Goal: Information Seeking & Learning: Learn about a topic

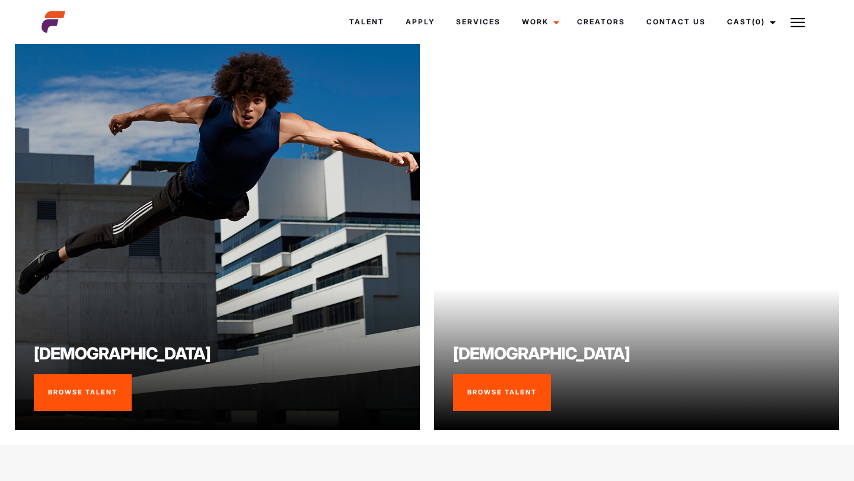
scroll to position [774, 0]
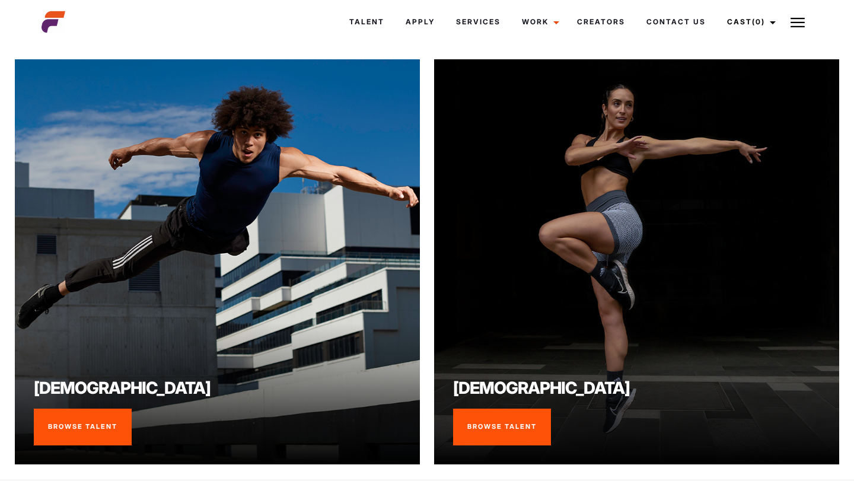
click at [516, 435] on link "Browse Talent" at bounding box center [502, 427] width 98 height 37
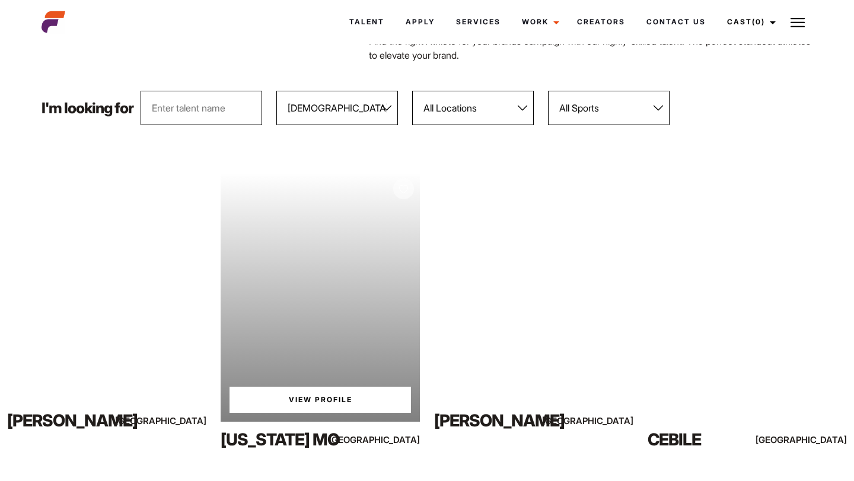
scroll to position [109, 0]
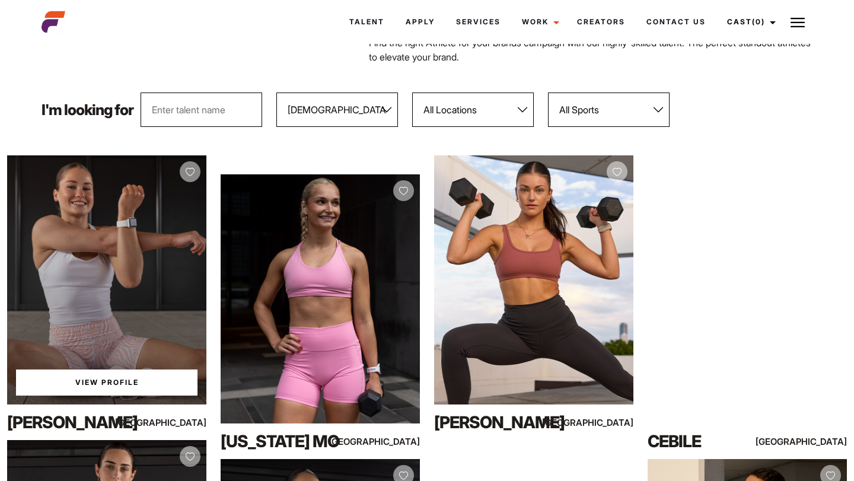
click at [153, 299] on div "View Profile" at bounding box center [106, 279] width 199 height 249
click at [110, 378] on link "View Profile" at bounding box center [106, 382] width 181 height 26
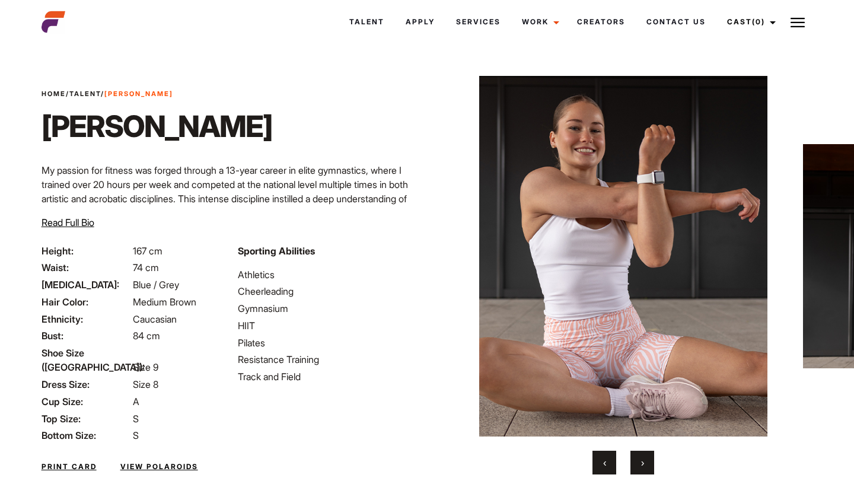
click at [641, 458] on span "›" at bounding box center [642, 463] width 3 height 12
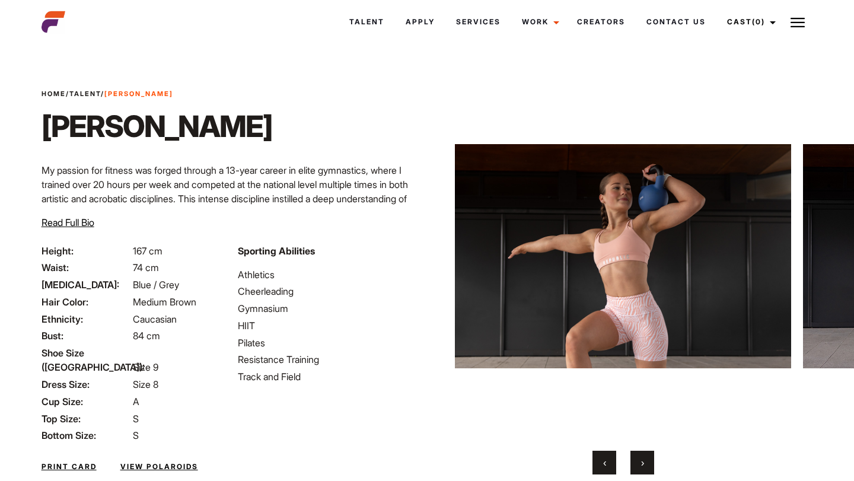
click at [641, 458] on span "›" at bounding box center [642, 463] width 3 height 12
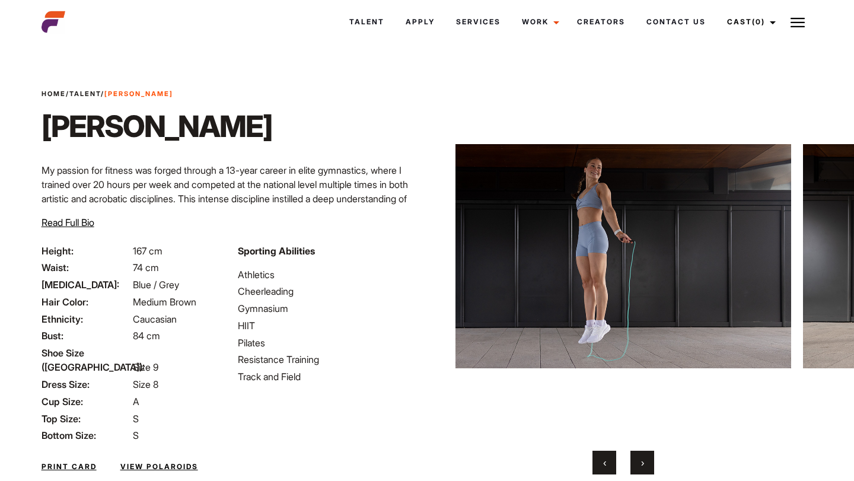
click at [641, 458] on span "›" at bounding box center [642, 463] width 3 height 12
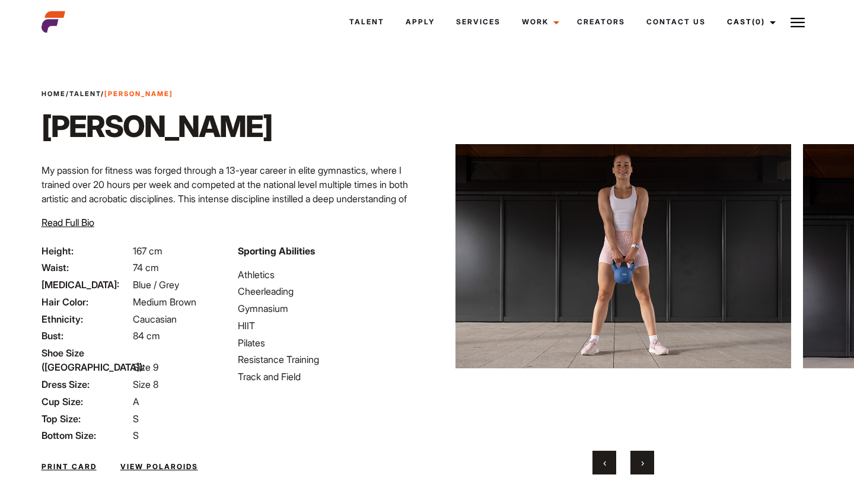
click at [641, 458] on span "›" at bounding box center [642, 463] width 3 height 12
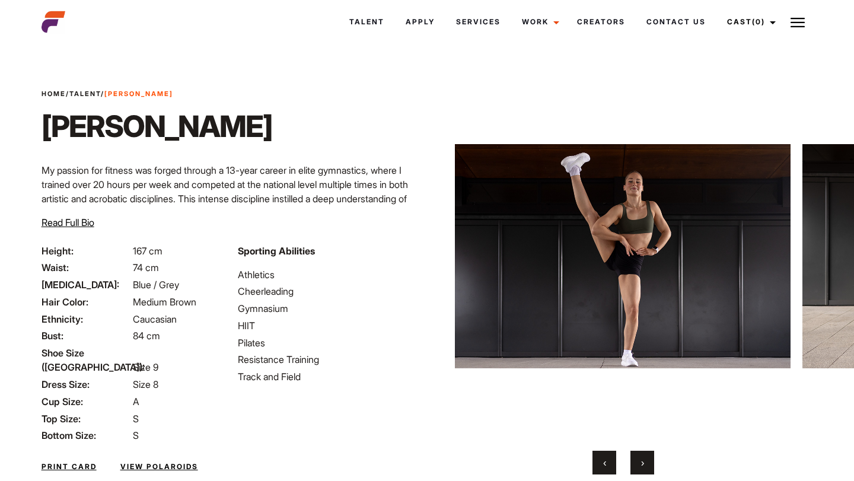
click at [641, 458] on span "›" at bounding box center [642, 463] width 3 height 12
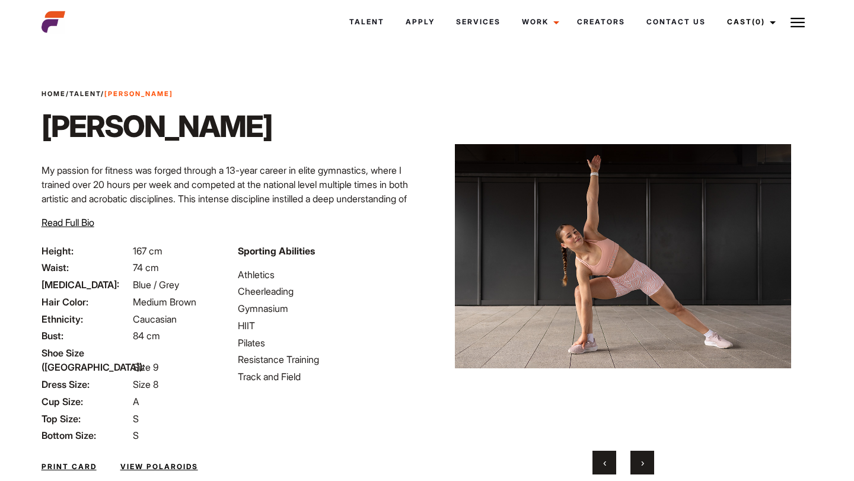
click at [641, 458] on span "›" at bounding box center [642, 463] width 3 height 12
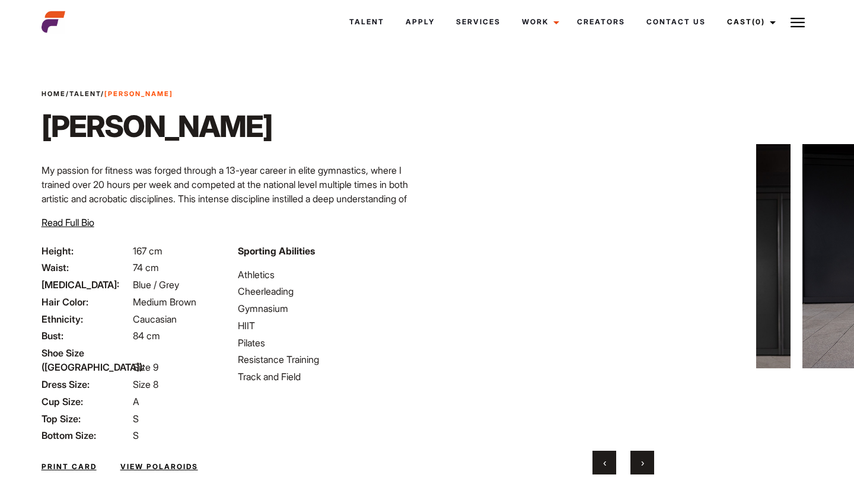
click at [641, 458] on span "›" at bounding box center [642, 463] width 3 height 12
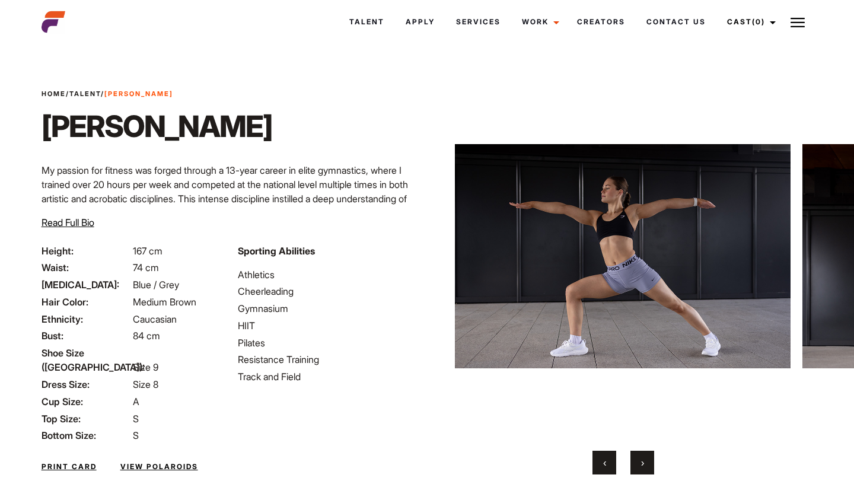
click at [641, 458] on span "›" at bounding box center [642, 463] width 3 height 12
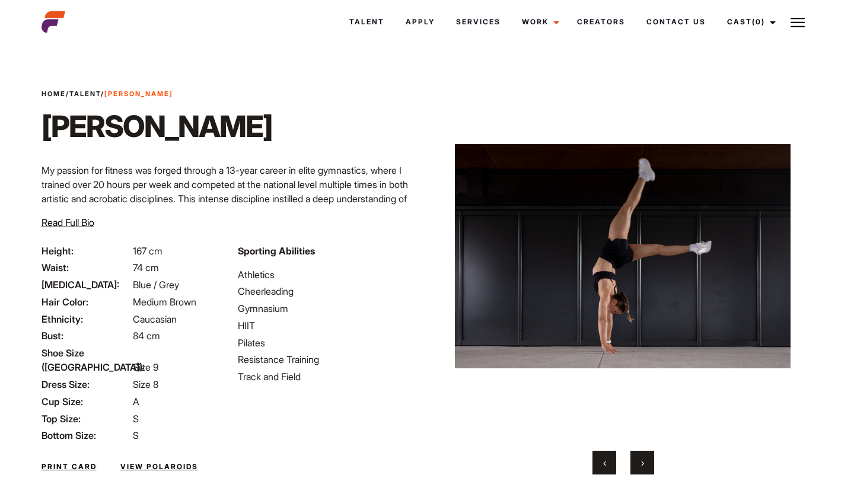
click at [641, 458] on span "›" at bounding box center [642, 463] width 3 height 12
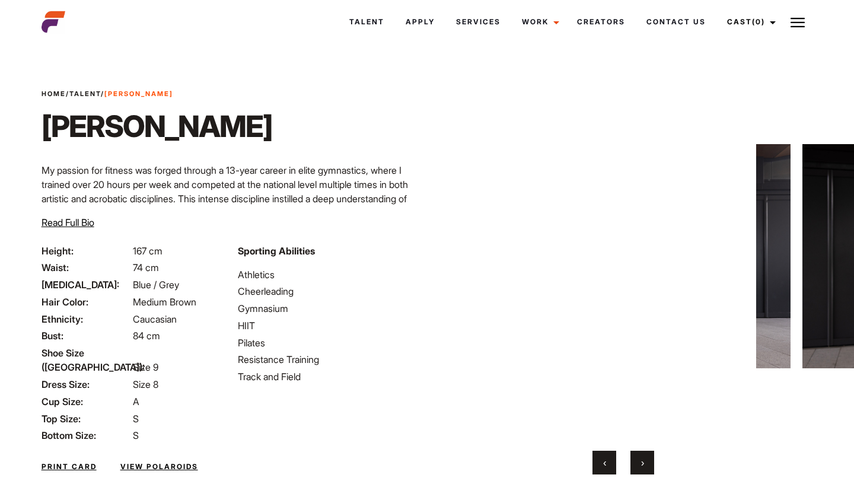
click at [641, 458] on span "›" at bounding box center [642, 463] width 3 height 12
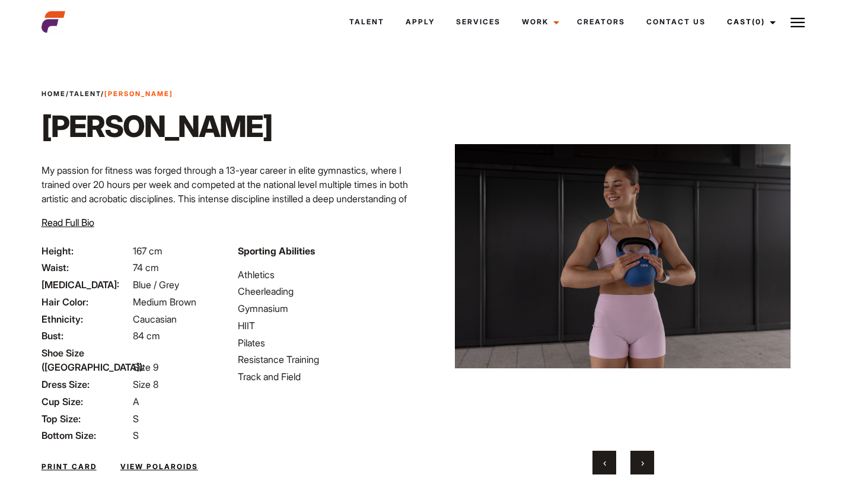
click at [641, 458] on span "›" at bounding box center [642, 463] width 3 height 12
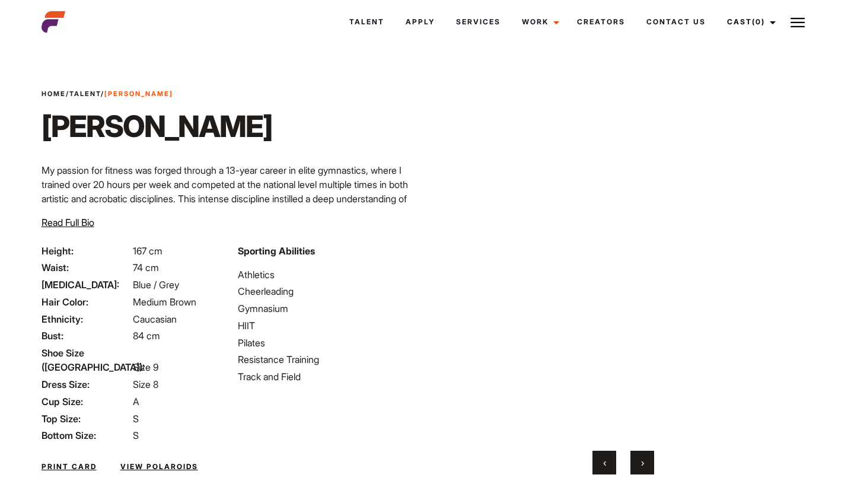
click at [641, 458] on span "›" at bounding box center [642, 463] width 3 height 12
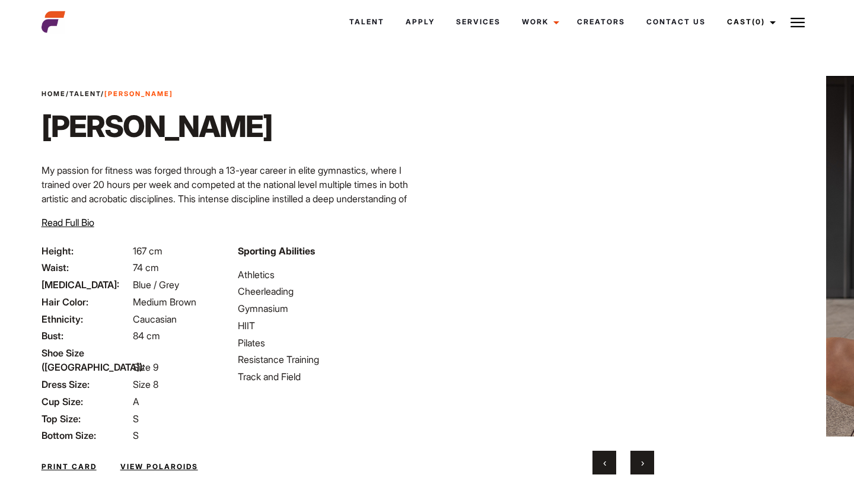
click at [641, 458] on span "›" at bounding box center [642, 463] width 3 height 12
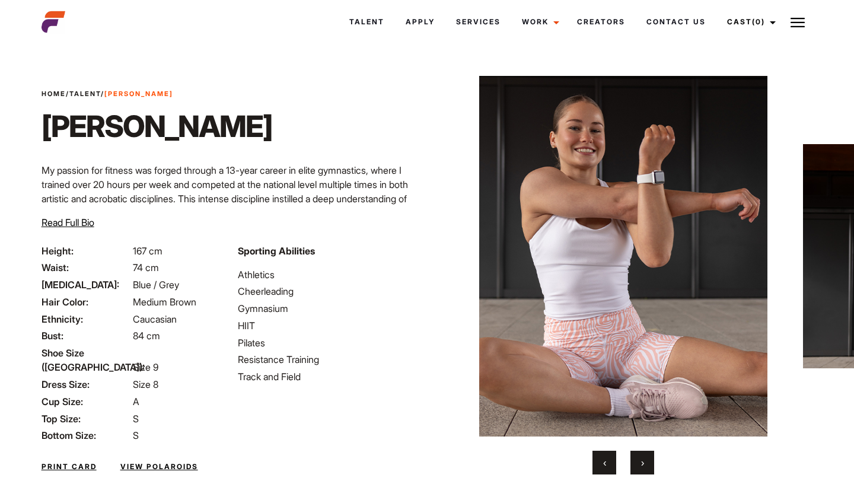
click at [641, 458] on span "›" at bounding box center [642, 463] width 3 height 12
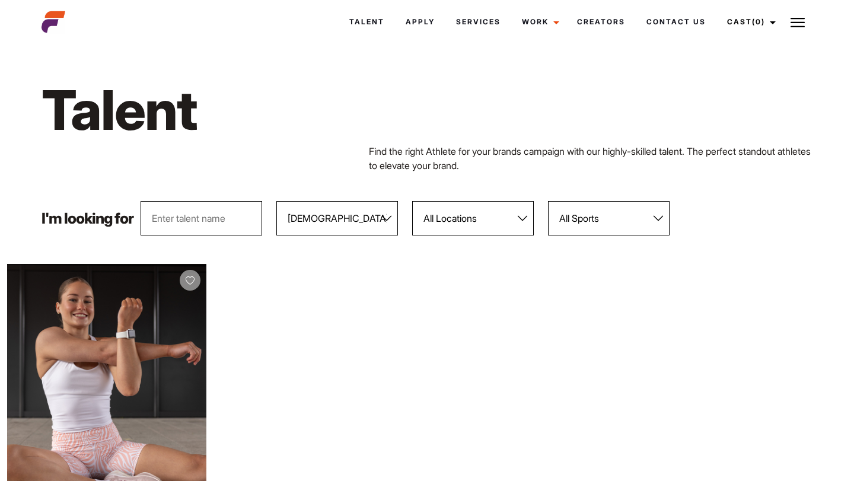
scroll to position [138, 0]
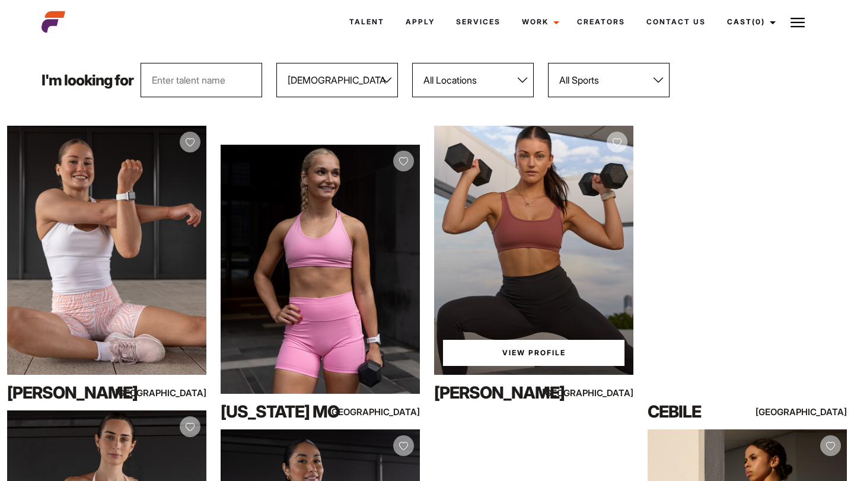
click at [525, 352] on link "View Profile" at bounding box center [533, 353] width 181 height 26
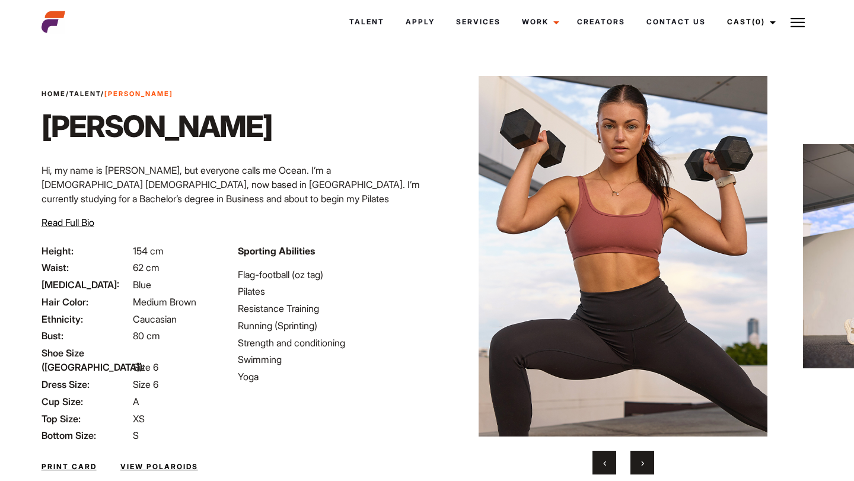
click at [643, 468] on button "›" at bounding box center [642, 463] width 24 height 24
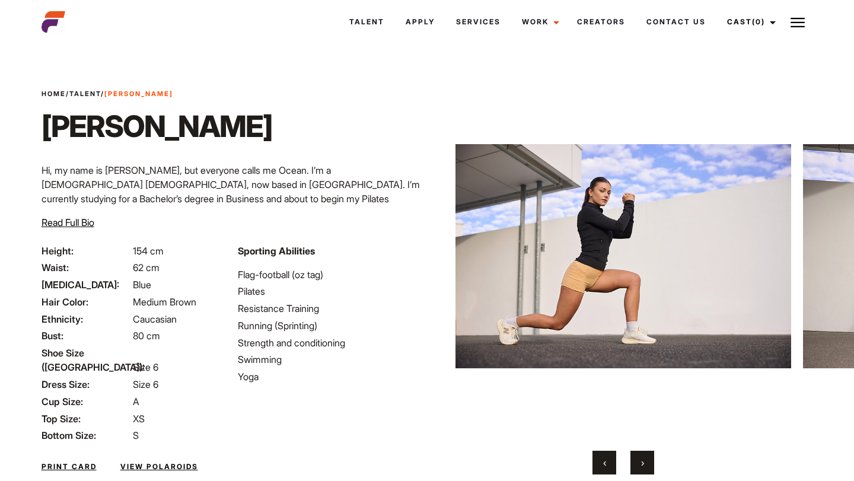
click at [642, 464] on span "›" at bounding box center [642, 463] width 3 height 12
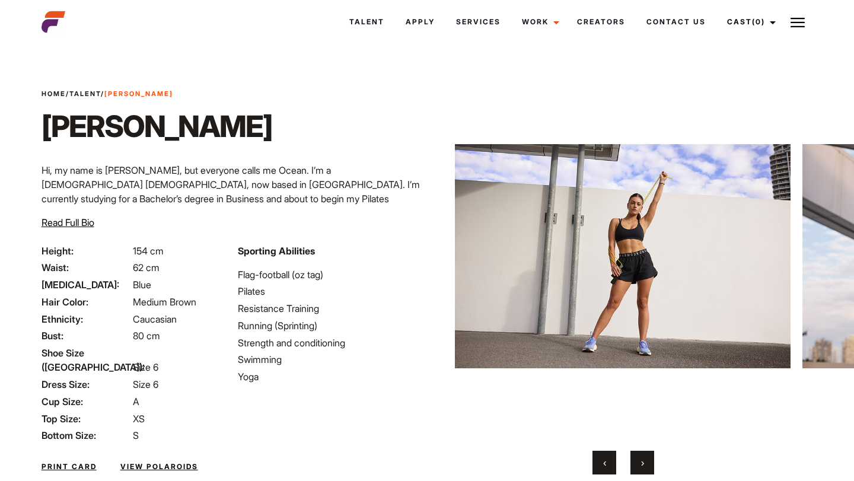
click at [642, 464] on span "›" at bounding box center [642, 463] width 3 height 12
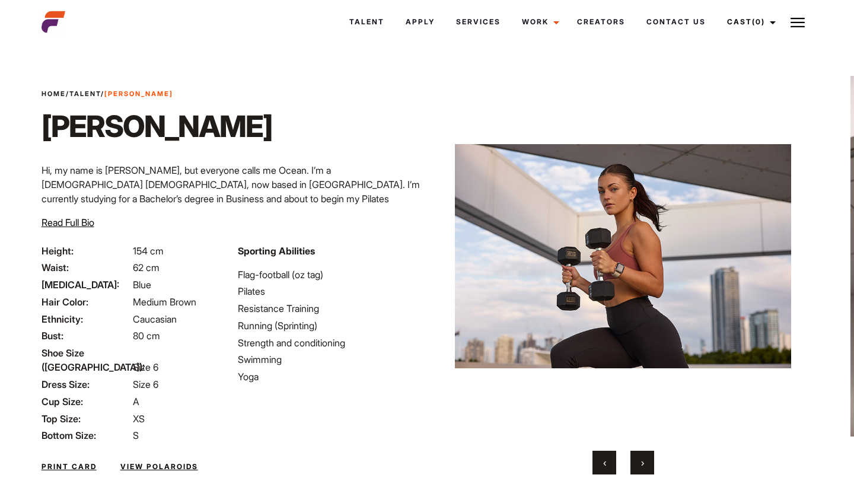
click at [642, 464] on span "›" at bounding box center [642, 463] width 3 height 12
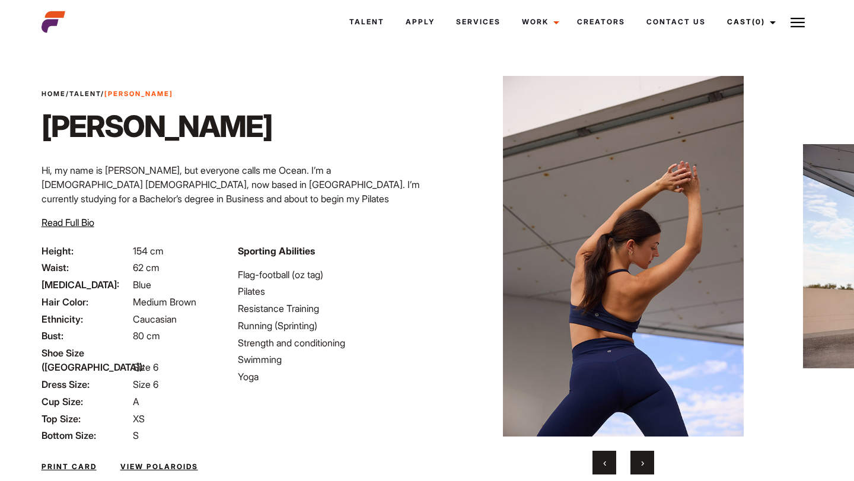
click at [642, 464] on span "›" at bounding box center [642, 463] width 3 height 12
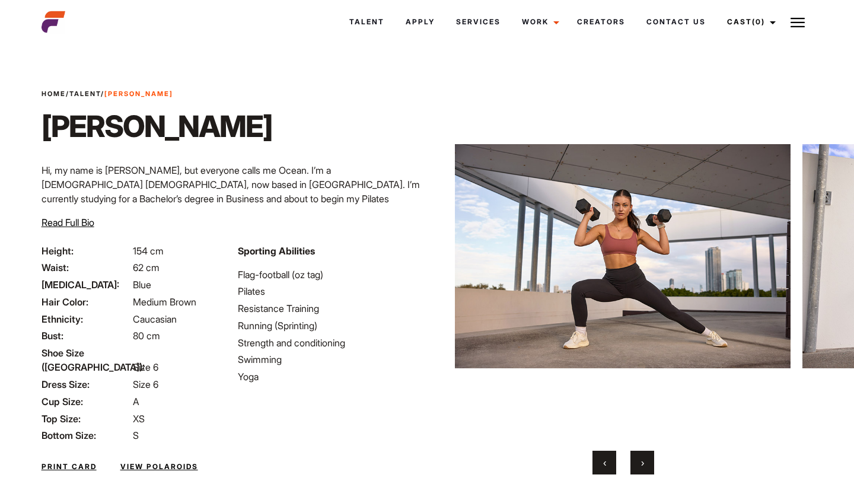
click at [642, 464] on span "›" at bounding box center [642, 463] width 3 height 12
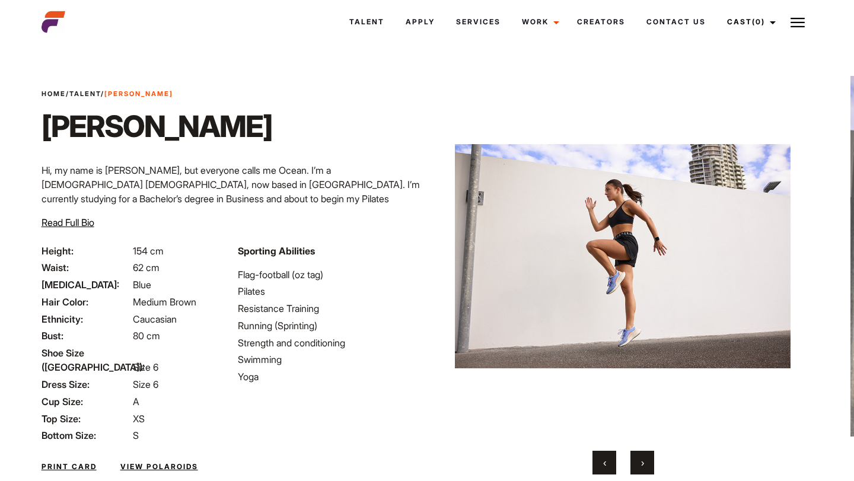
click at [642, 464] on span "›" at bounding box center [642, 463] width 3 height 12
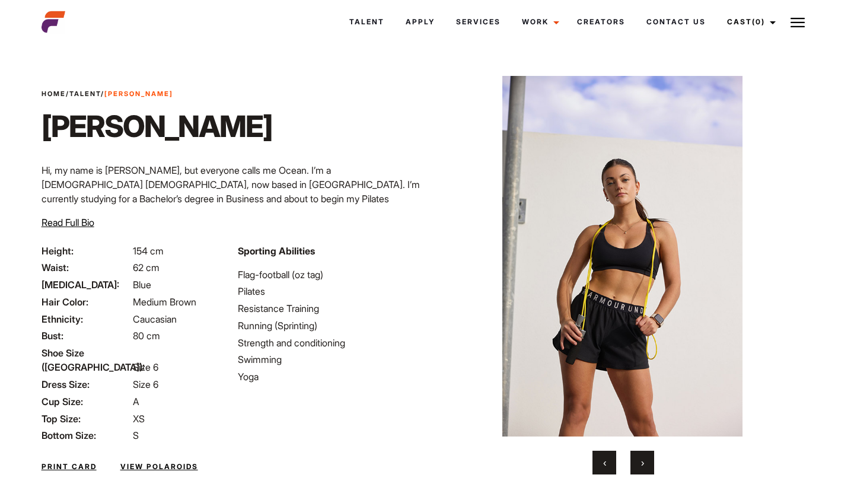
click at [642, 464] on span "›" at bounding box center [642, 463] width 3 height 12
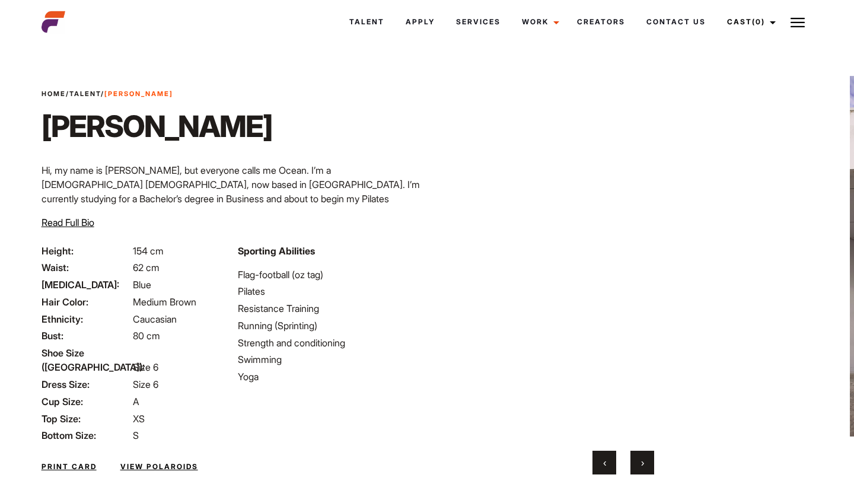
click at [642, 464] on span "›" at bounding box center [642, 463] width 3 height 12
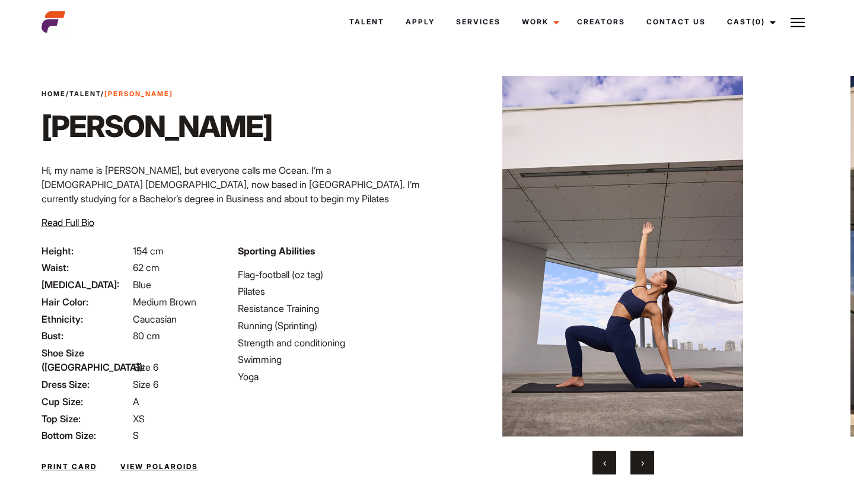
click at [642, 464] on span "›" at bounding box center [642, 463] width 3 height 12
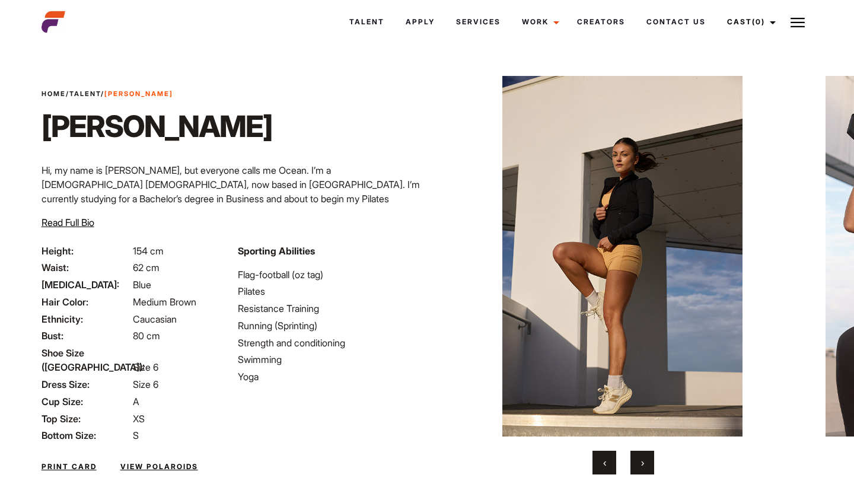
click at [642, 464] on span "›" at bounding box center [642, 463] width 3 height 12
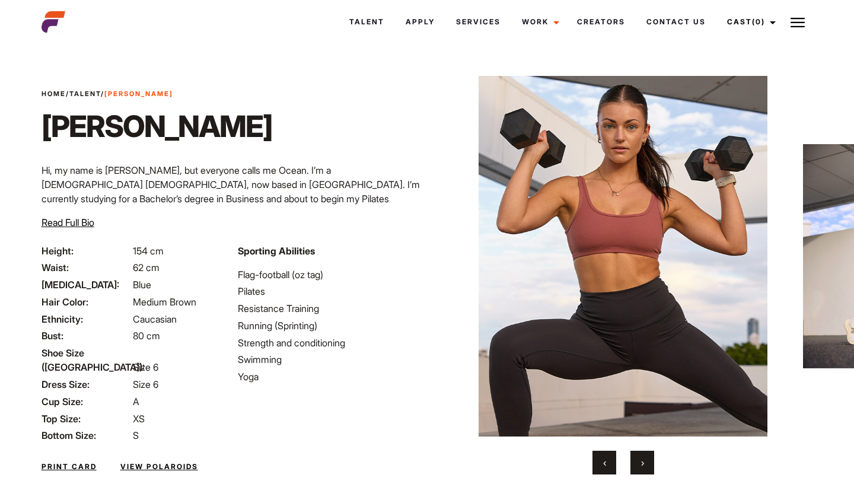
click at [642, 464] on span "›" at bounding box center [642, 463] width 3 height 12
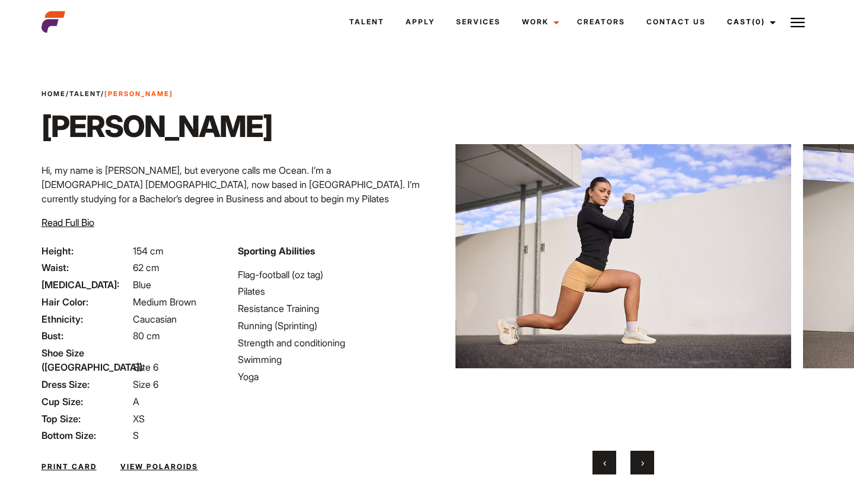
click at [642, 464] on span "›" at bounding box center [642, 463] width 3 height 12
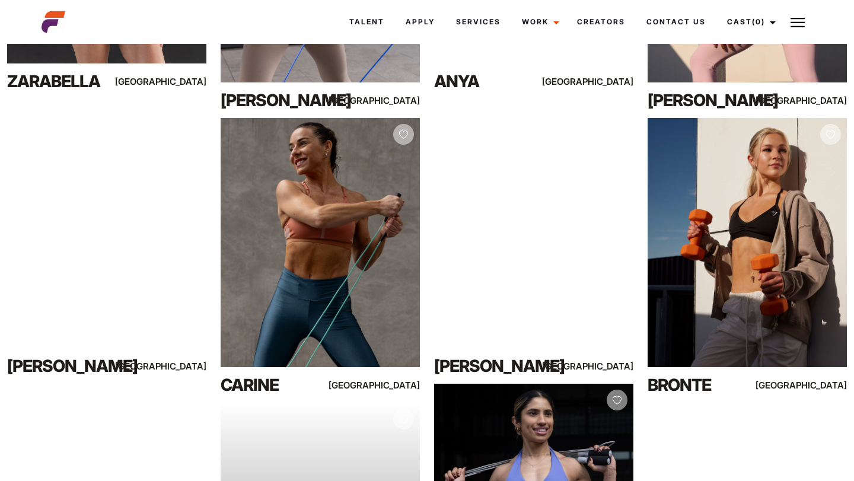
scroll to position [733, 0]
